Goal: Transaction & Acquisition: Purchase product/service

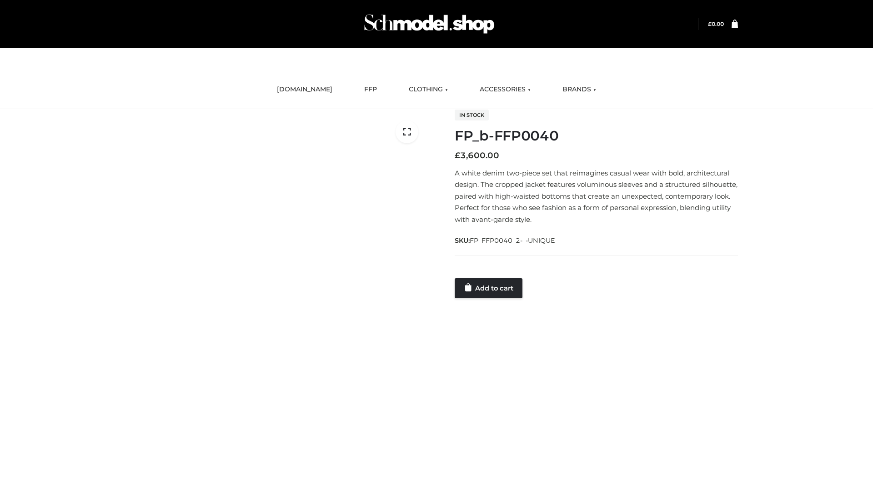
click at [489, 288] on link "Add to cart" at bounding box center [489, 288] width 68 height 20
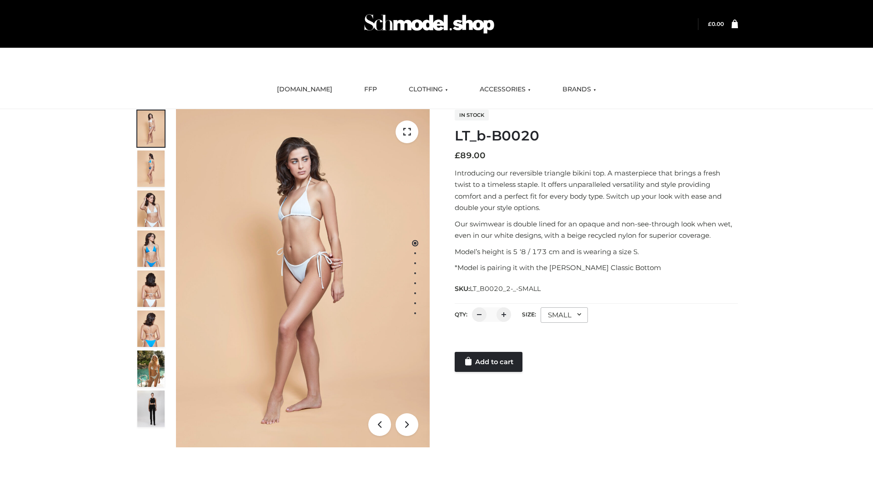
click at [489, 362] on link "Add to cart" at bounding box center [489, 362] width 68 height 20
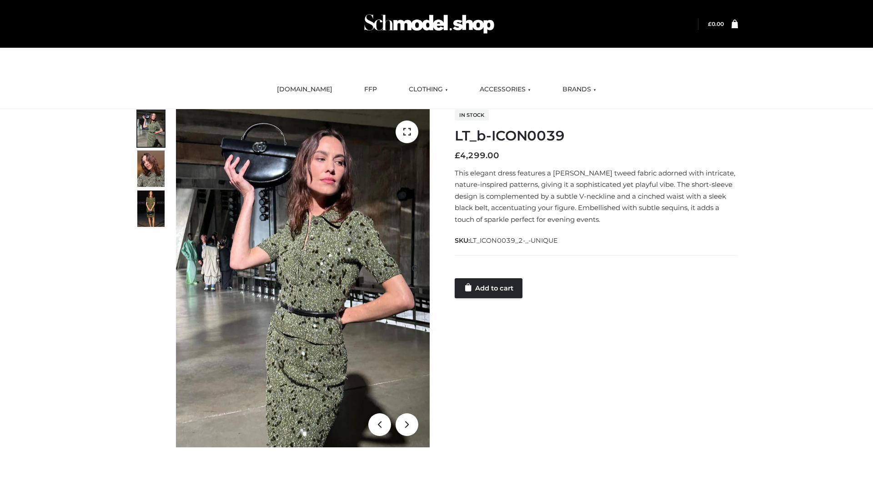
click at [489, 288] on link "Add to cart" at bounding box center [489, 288] width 68 height 20
